Goal: Entertainment & Leisure: Consume media (video, audio)

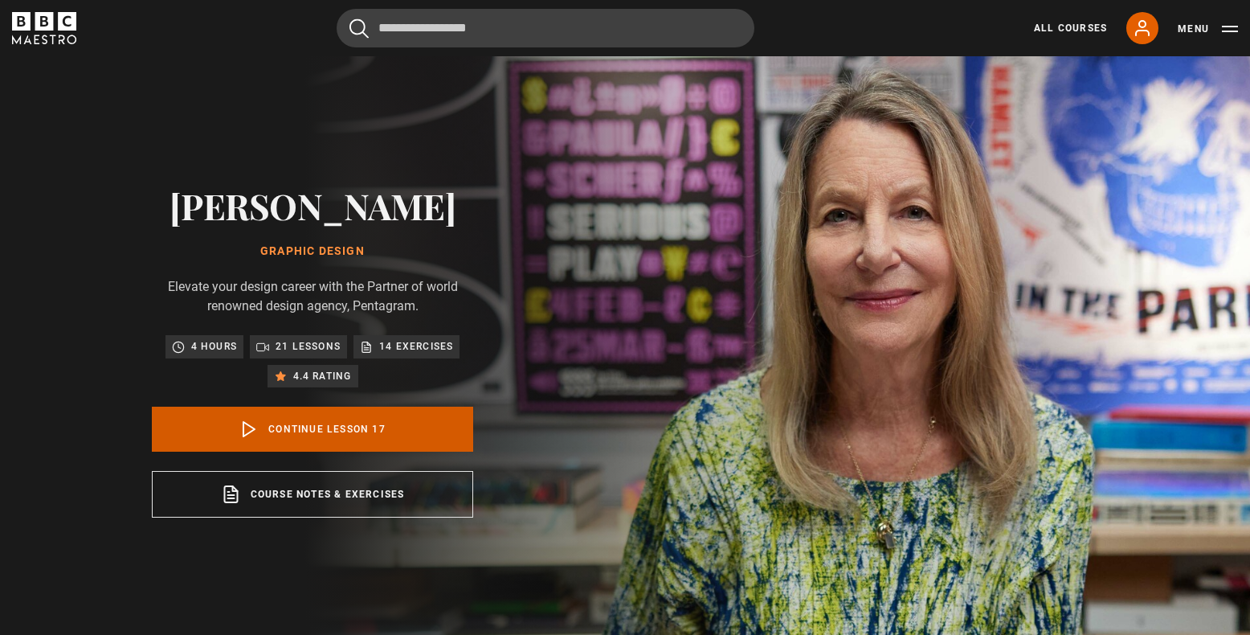
click at [317, 425] on link "Continue lesson 17" at bounding box center [312, 428] width 321 height 45
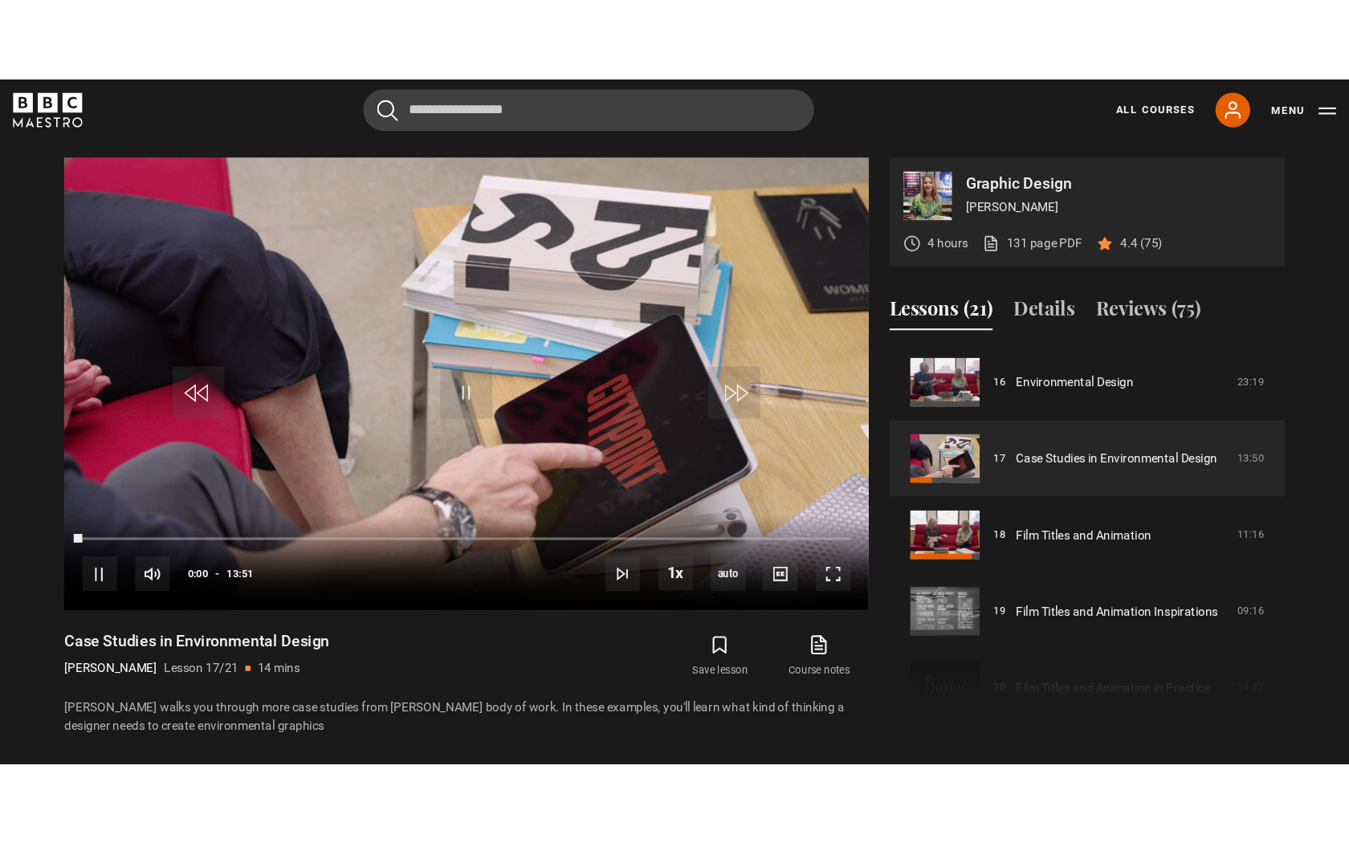
scroll to position [646, 0]
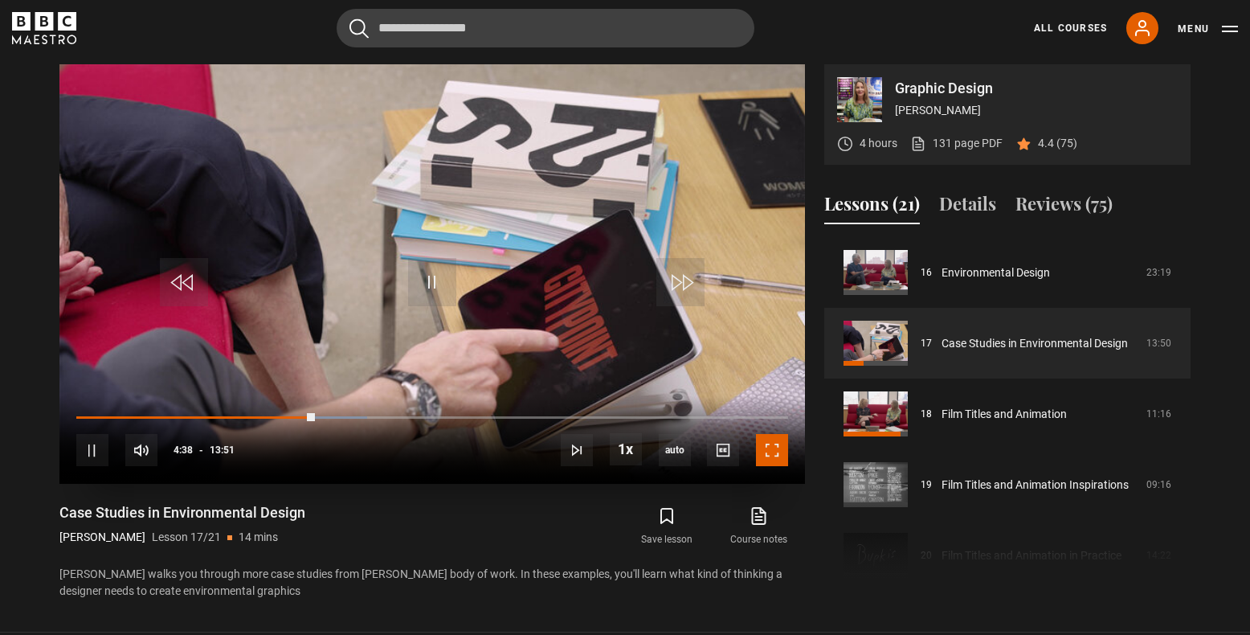
click at [773, 447] on span "Video Player" at bounding box center [772, 450] width 32 height 32
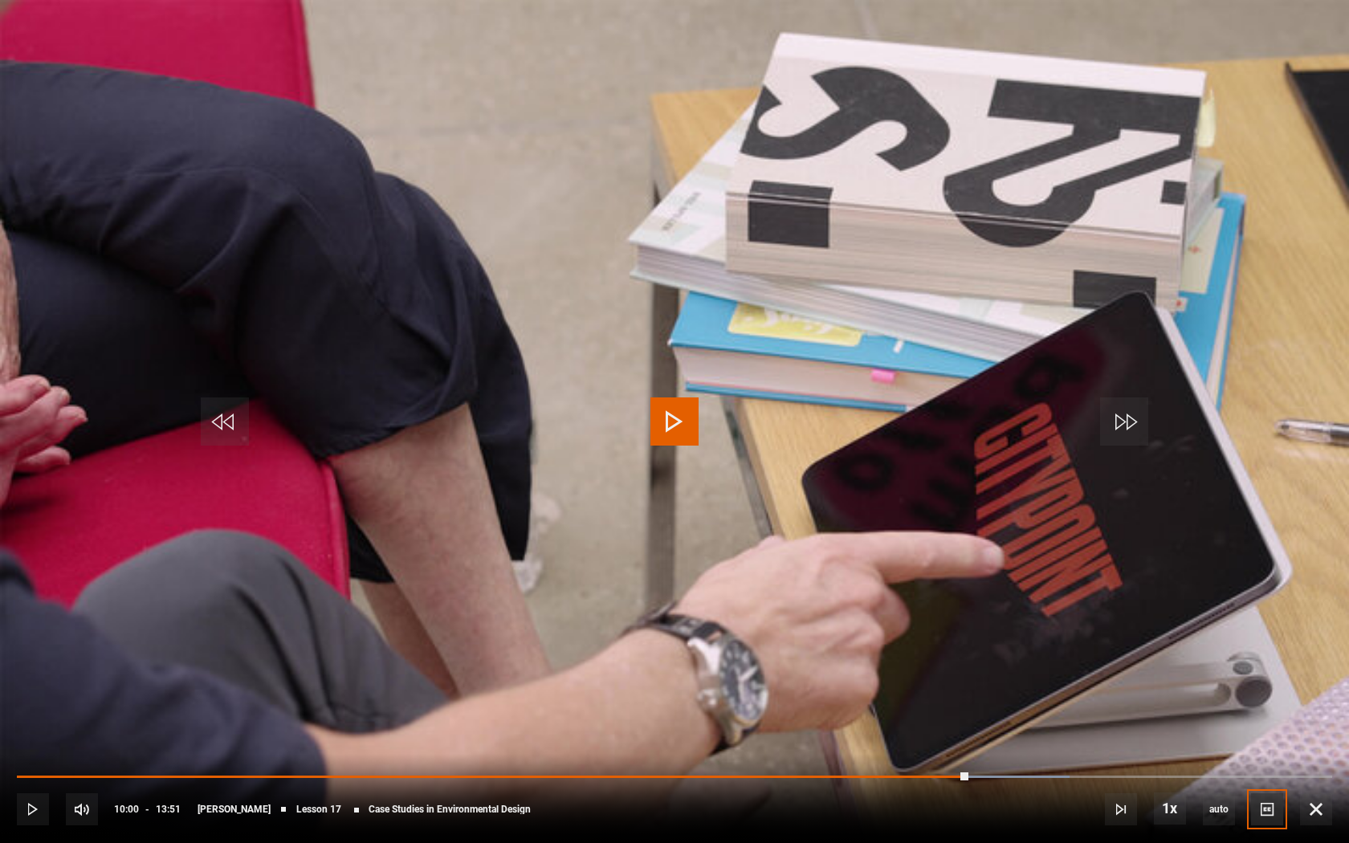
click at [1249, 634] on button "Captions" at bounding box center [1267, 810] width 32 height 32
click at [31, 634] on span "Video Player" at bounding box center [33, 810] width 32 height 32
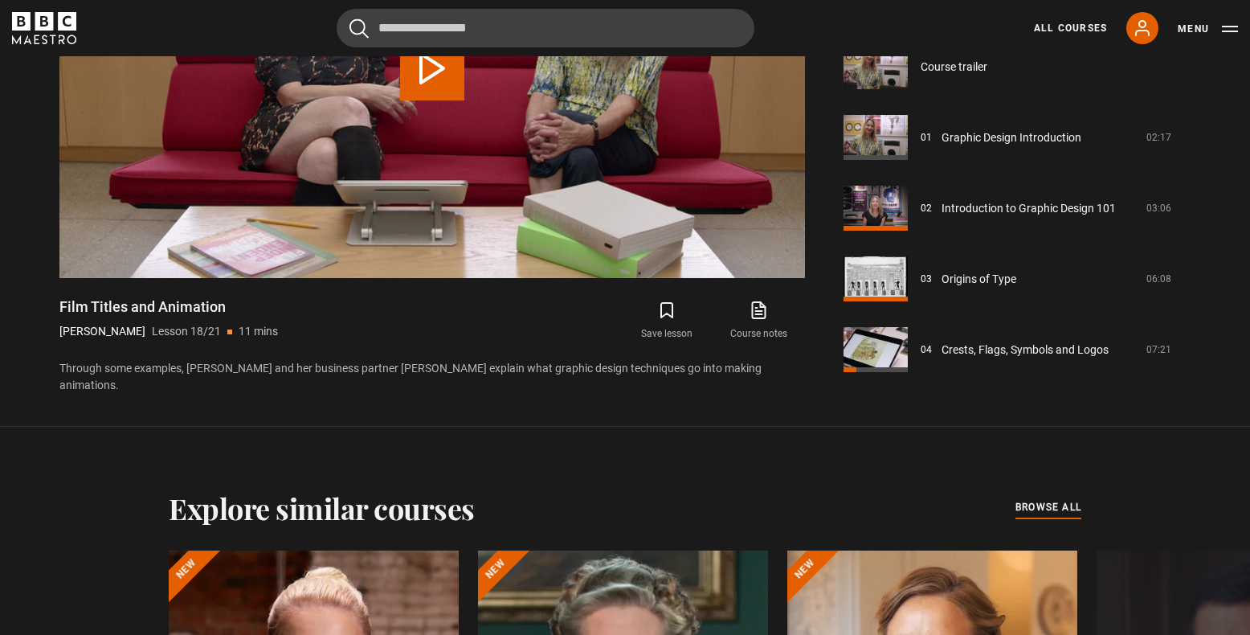
scroll to position [1202, 0]
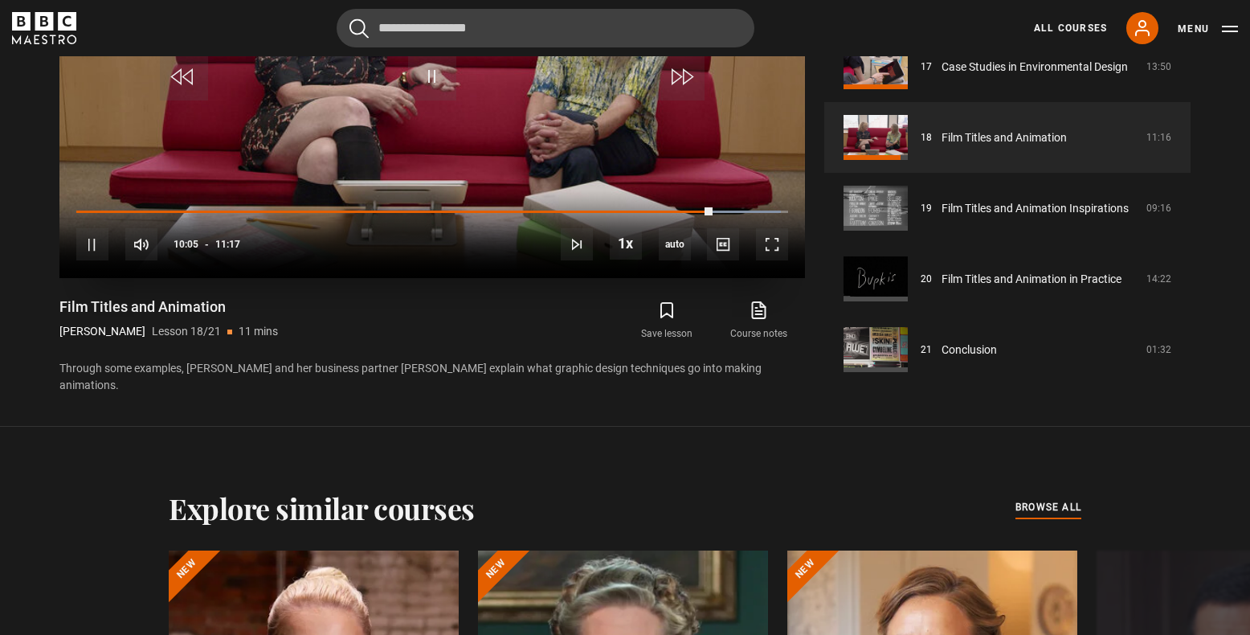
click at [565, 106] on video "Video Player" at bounding box center [431, 68] width 745 height 419
click at [431, 81] on span "Video Player" at bounding box center [432, 76] width 48 height 48
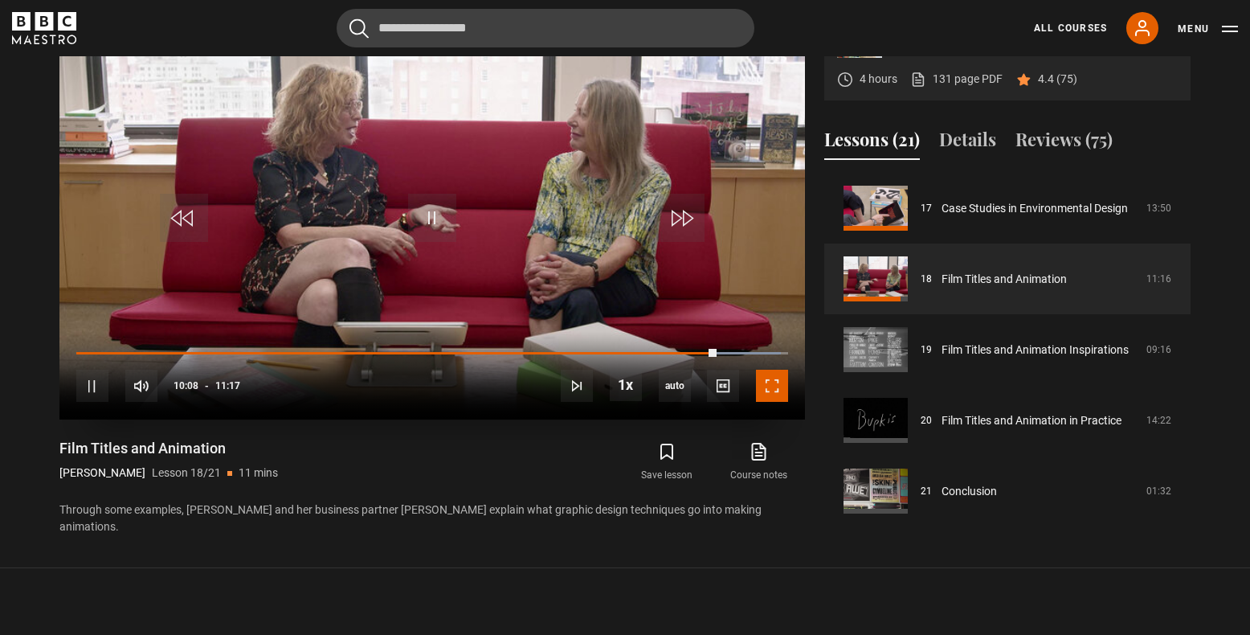
click at [769, 386] on span "Video Player" at bounding box center [772, 385] width 32 height 32
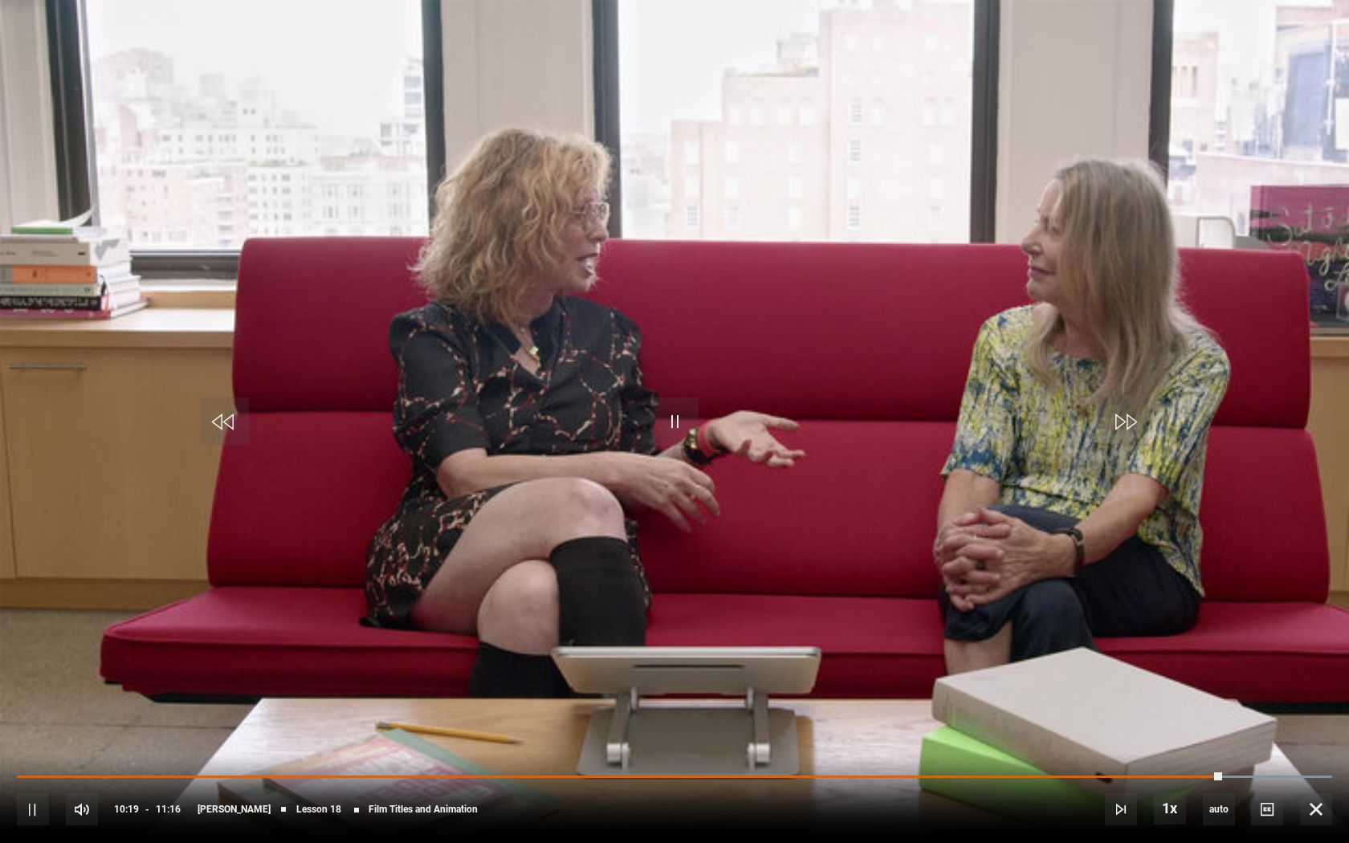
click at [1085, 634] on div "10s Skip Back 10 seconds Pause 10s Skip Forward 10 seconds Loaded : 100.00% 10:…" at bounding box center [674, 798] width 1349 height 89
click at [1140, 634] on div "10s Skip Back 10 seconds Pause 10s Skip Forward 10 seconds Loaded : 100.00% 10:…" at bounding box center [674, 798] width 1349 height 89
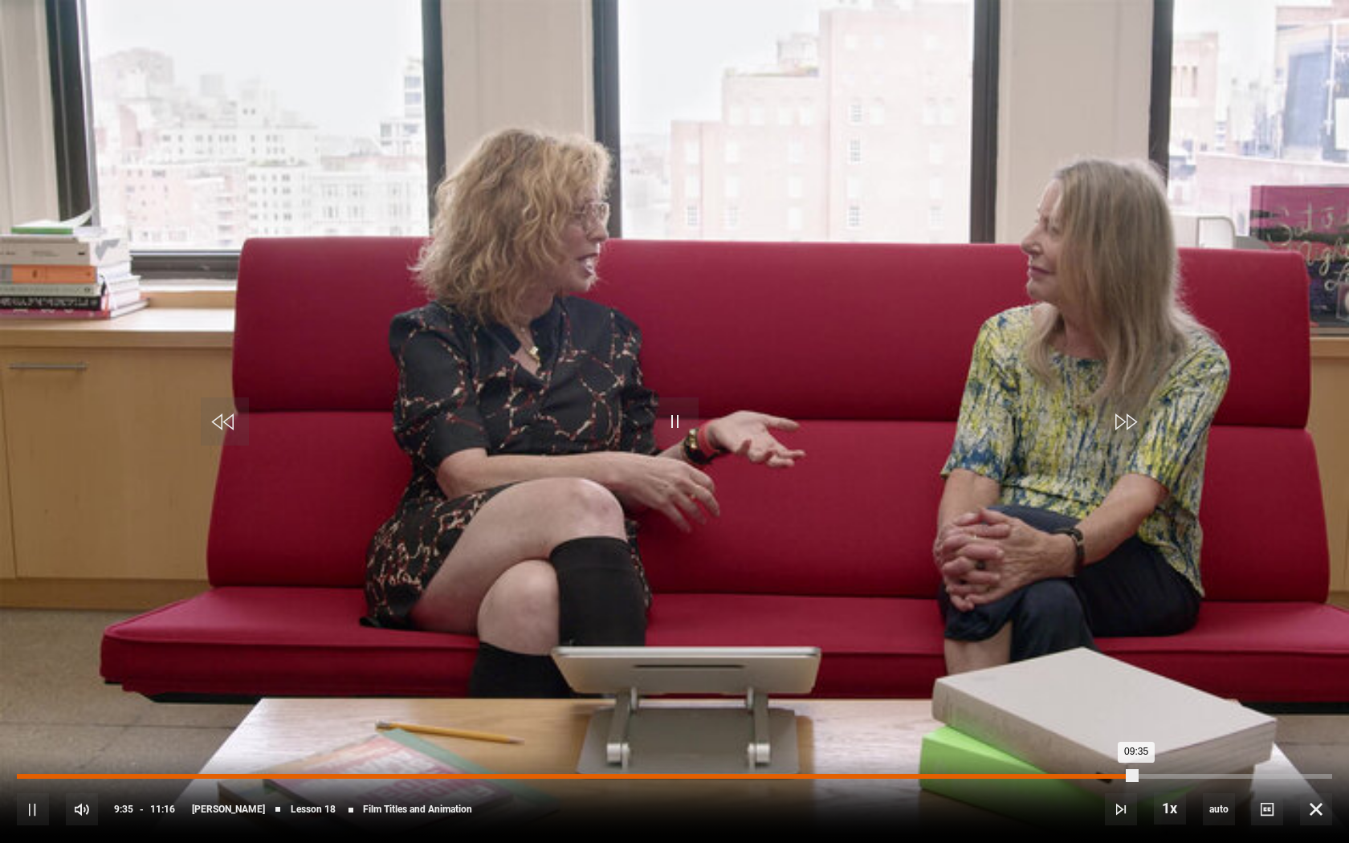
click at [1136, 634] on div "Loaded : 0.00% 09:35 09:35" at bounding box center [675, 776] width 1316 height 5
click at [1118, 634] on div "Loaded : 94.61% 09:26 09:26" at bounding box center [675, 776] width 1316 height 5
click at [1065, 634] on div "Loaded : 0.00% 08:59 08:59" at bounding box center [675, 776] width 1316 height 5
click at [997, 634] on div "Loaded : 0.00% 08:23 08:23" at bounding box center [675, 776] width 1316 height 5
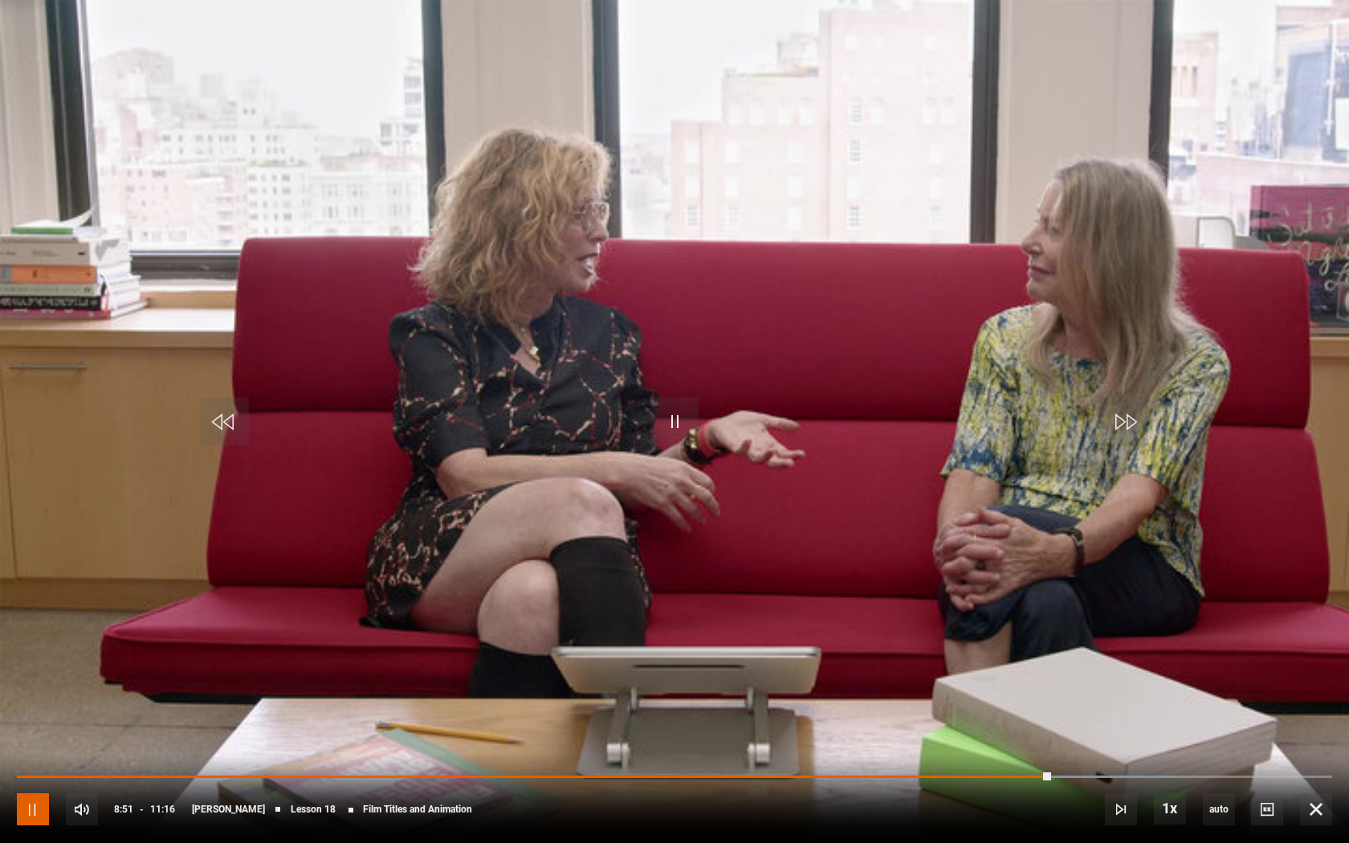
click at [35, 634] on span "Video Player" at bounding box center [33, 810] width 32 height 32
